Goal: Find specific page/section: Find specific page/section

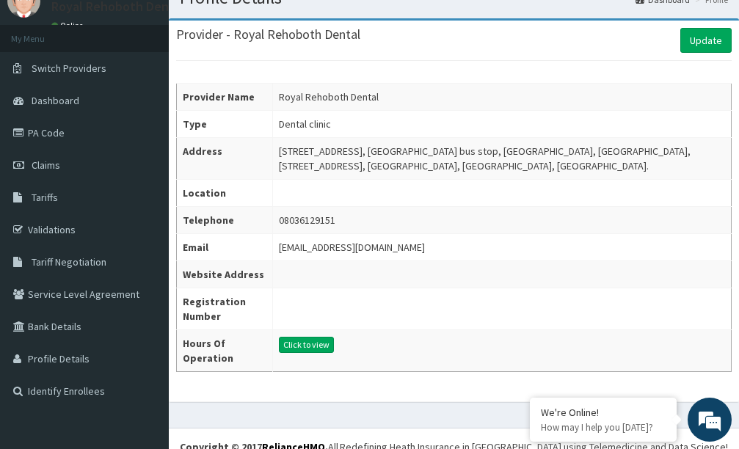
scroll to position [63, 0]
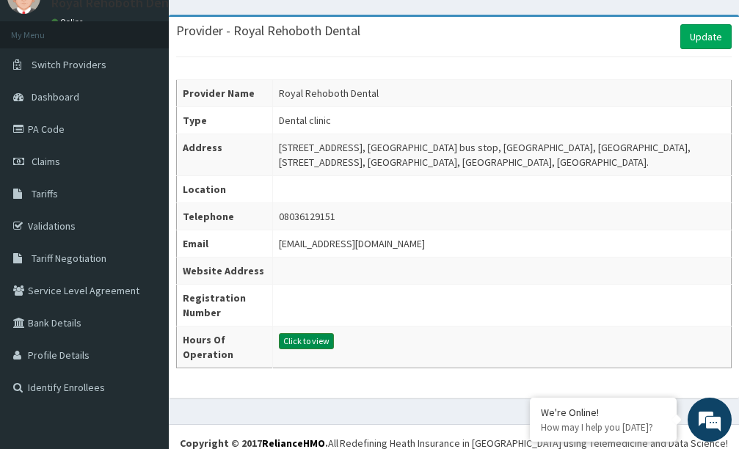
click at [303, 339] on button "Click to view" at bounding box center [306, 341] width 55 height 16
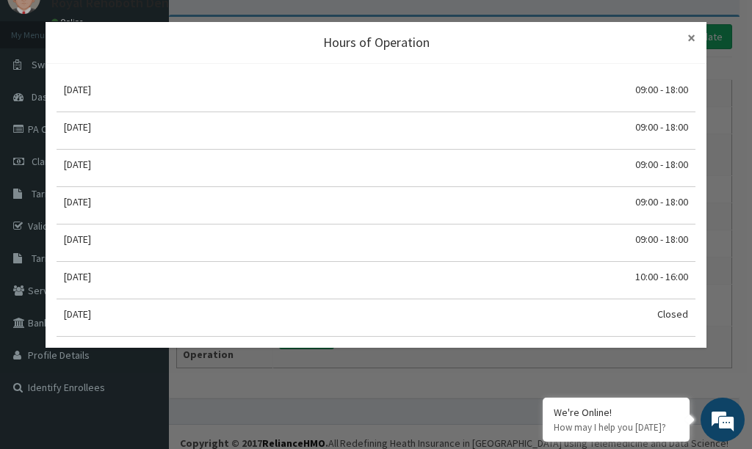
click at [687, 37] on span "×" at bounding box center [691, 38] width 8 height 20
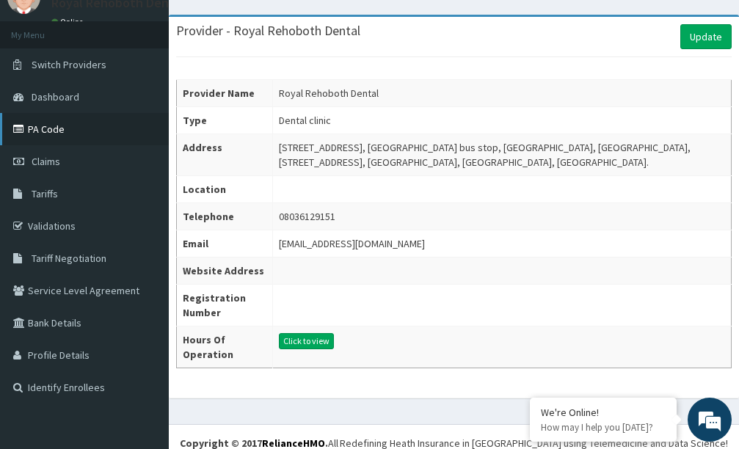
click at [48, 131] on link "PA Code" at bounding box center [84, 129] width 169 height 32
